Goal: Task Accomplishment & Management: Manage account settings

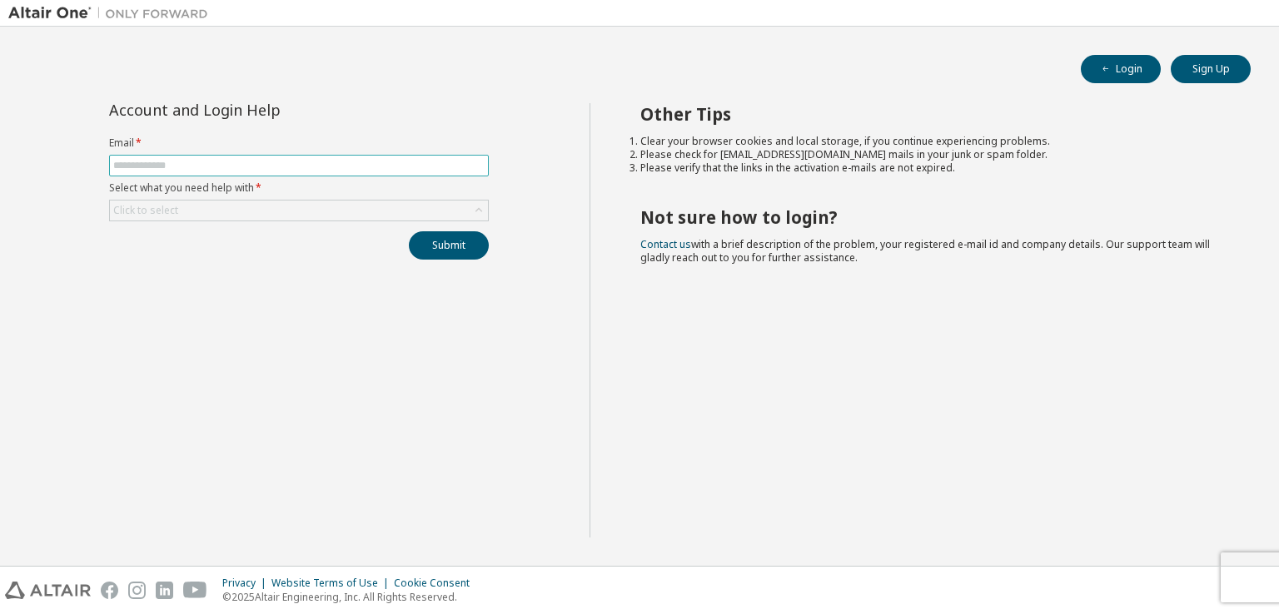
click at [308, 166] on input "text" at bounding box center [298, 165] width 371 height 13
type input "**********"
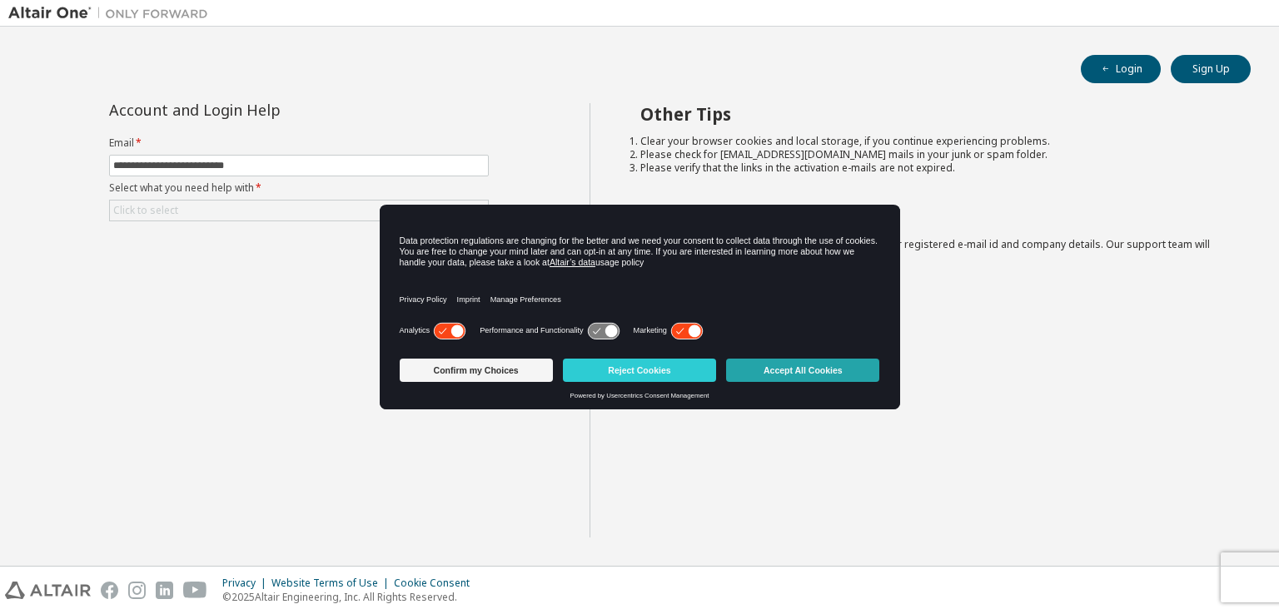
click at [786, 371] on button "Accept All Cookies" at bounding box center [802, 370] width 153 height 23
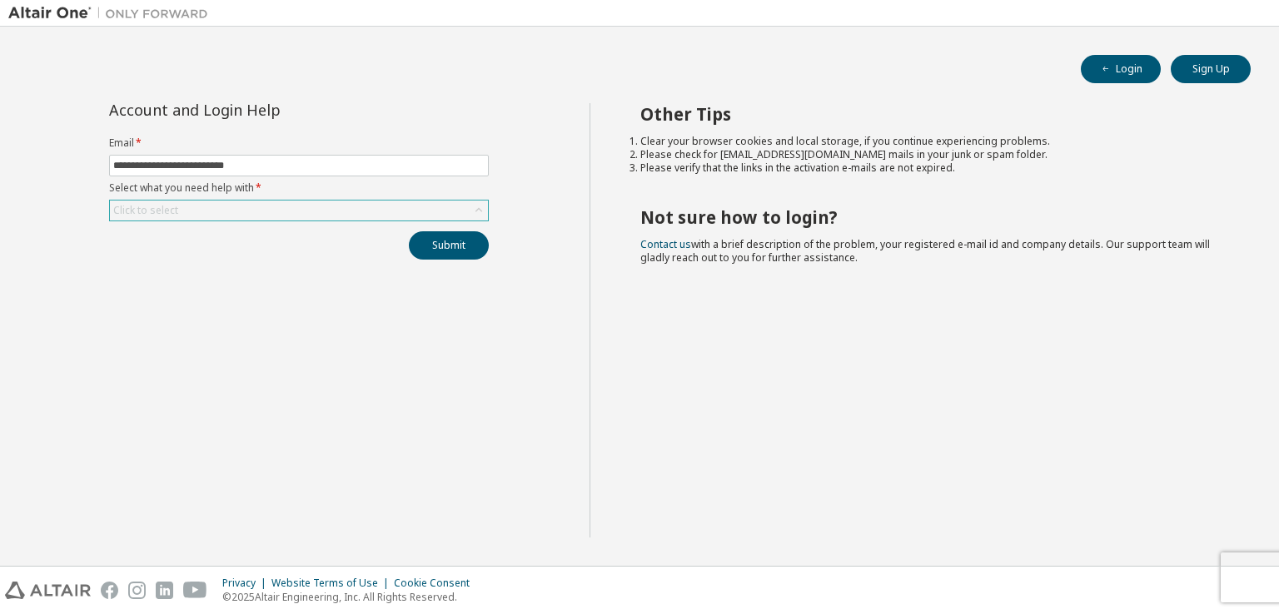
click at [286, 211] on div "Click to select" at bounding box center [299, 211] width 378 height 20
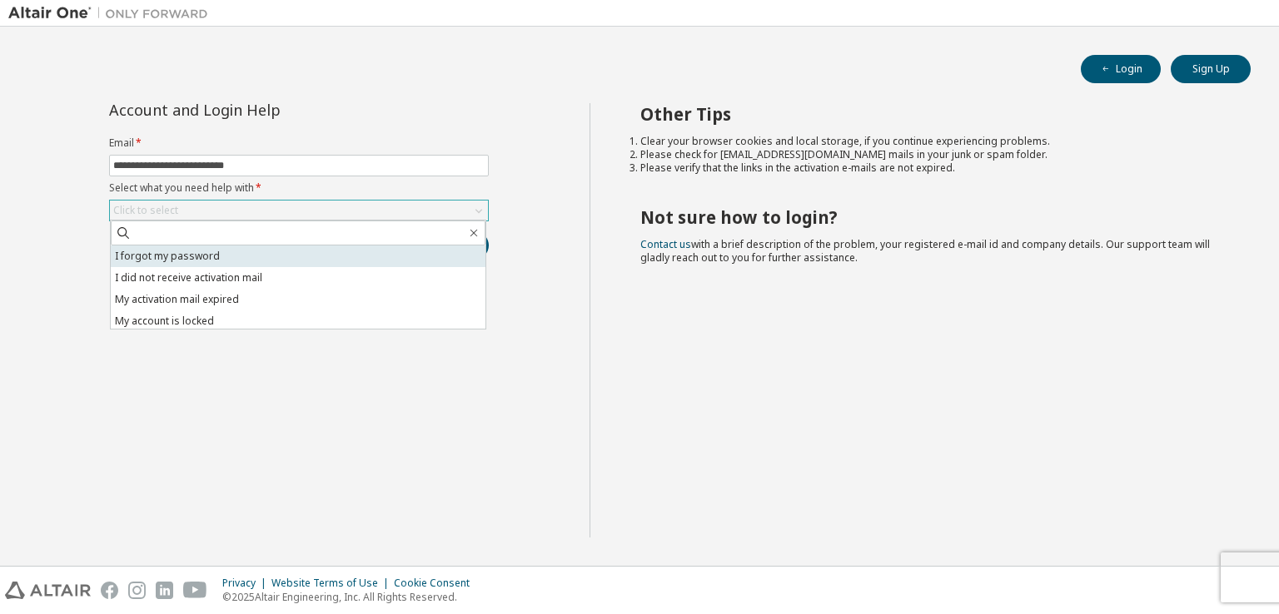
click at [261, 260] on li "I forgot my password" at bounding box center [298, 257] width 375 height 22
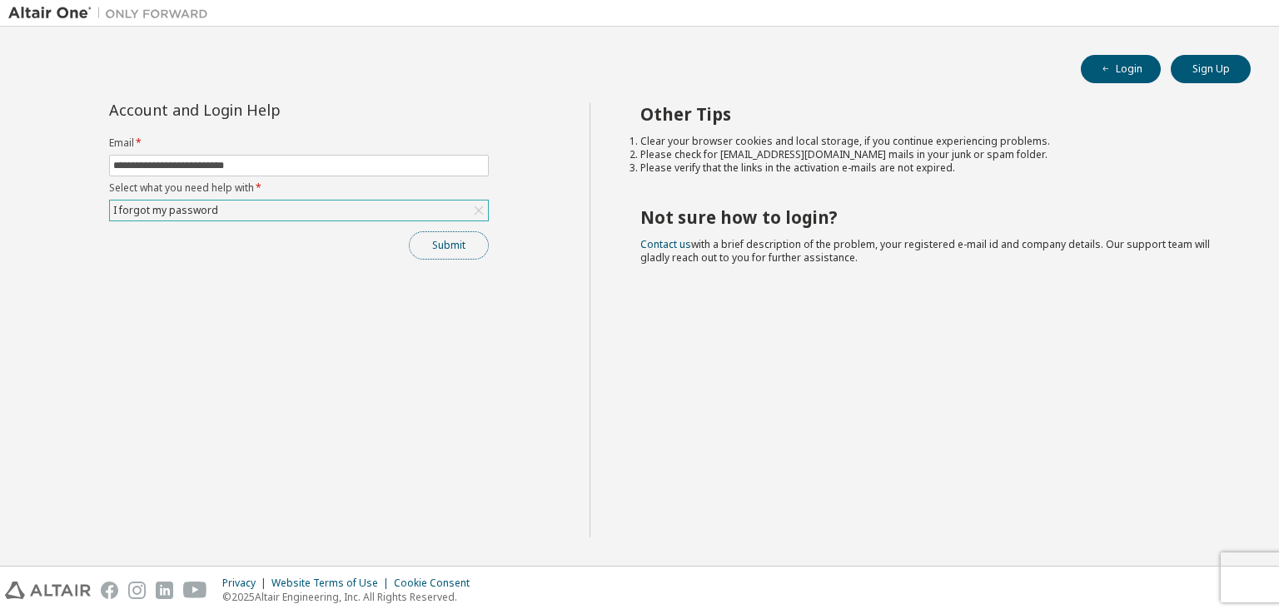
click at [437, 237] on button "Submit" at bounding box center [449, 245] width 80 height 28
